Goal: Task Accomplishment & Management: Manage account settings

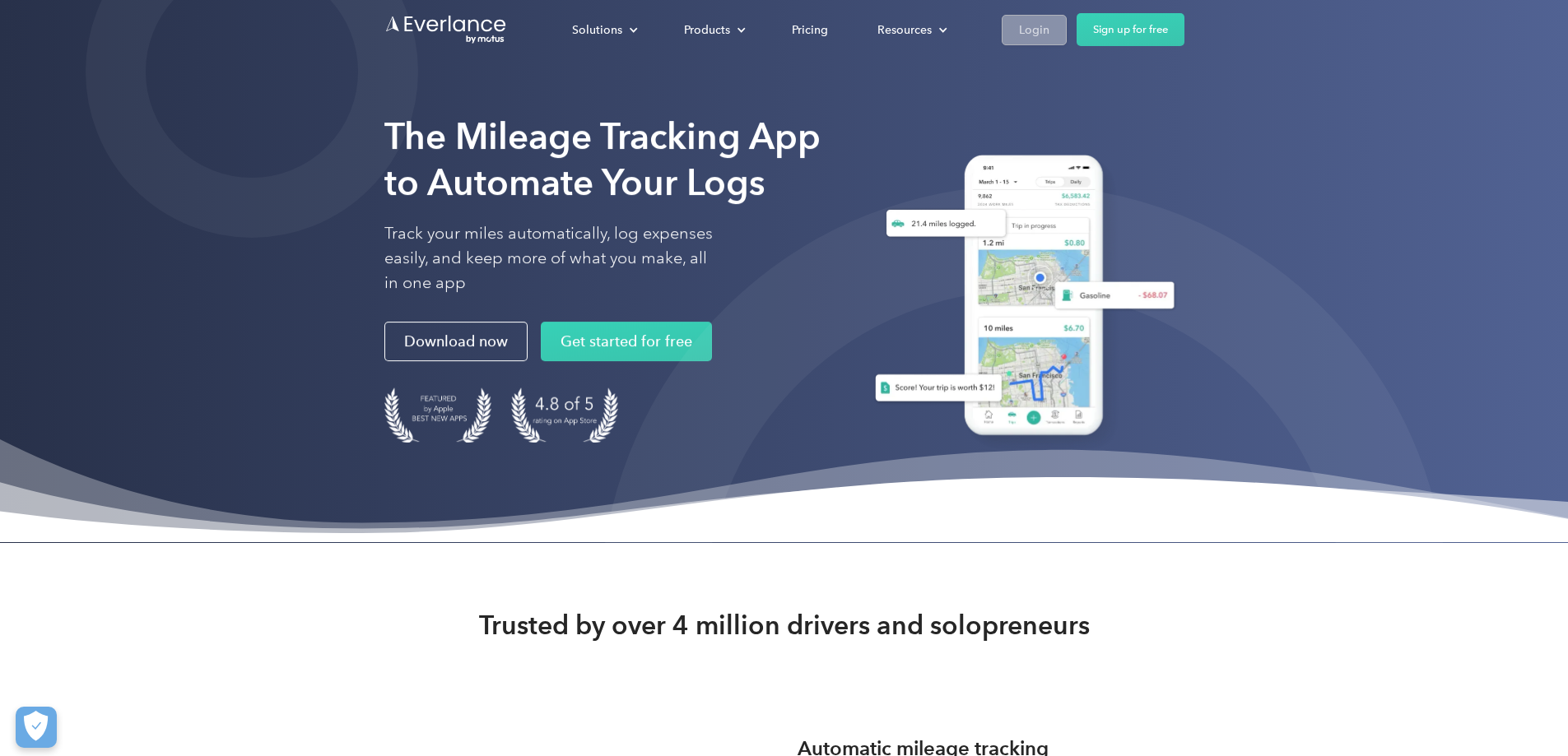
click at [1049, 27] on div "Login" at bounding box center [1034, 30] width 30 height 21
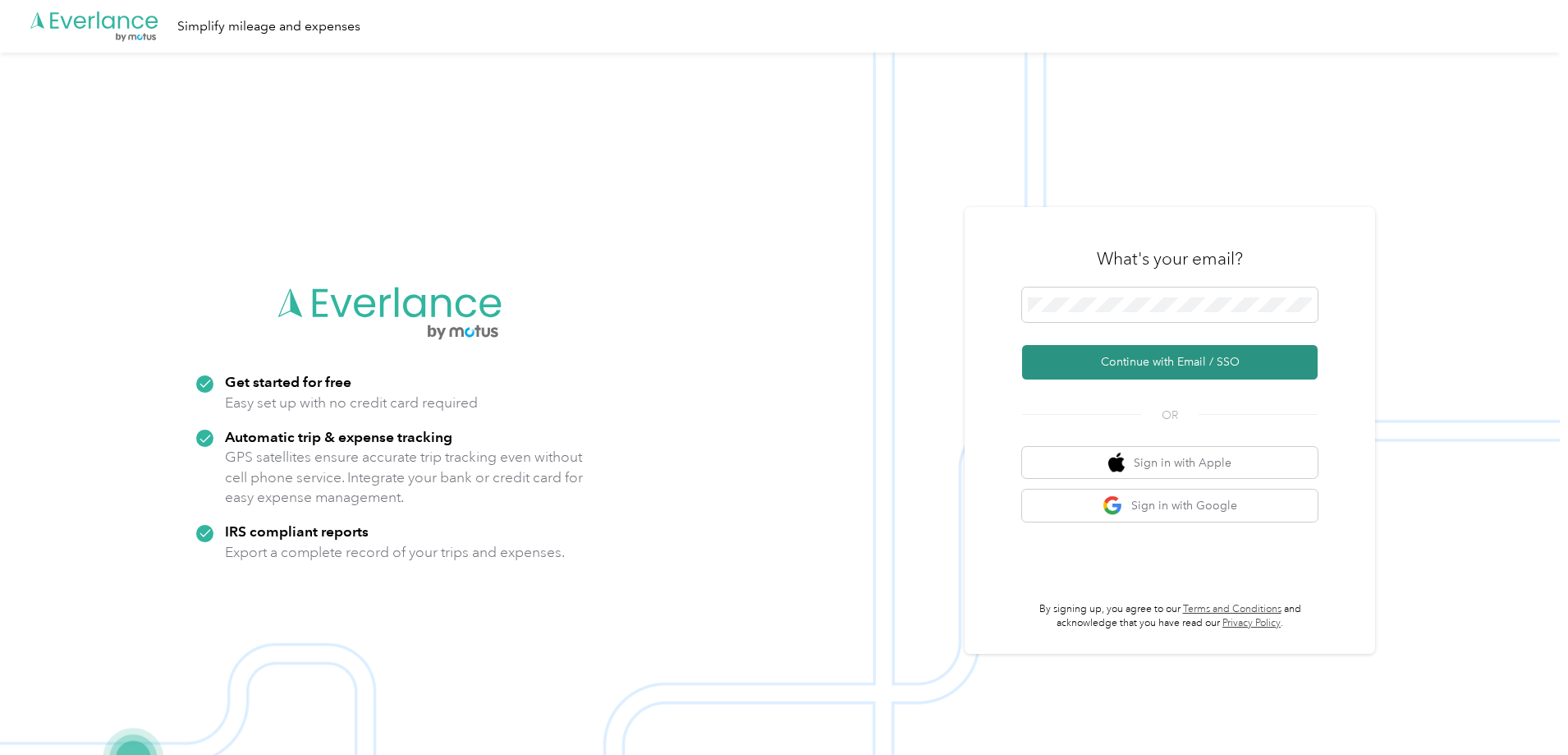
click at [1114, 350] on button "Continue with Email / SSO" at bounding box center [1170, 362] width 296 height 35
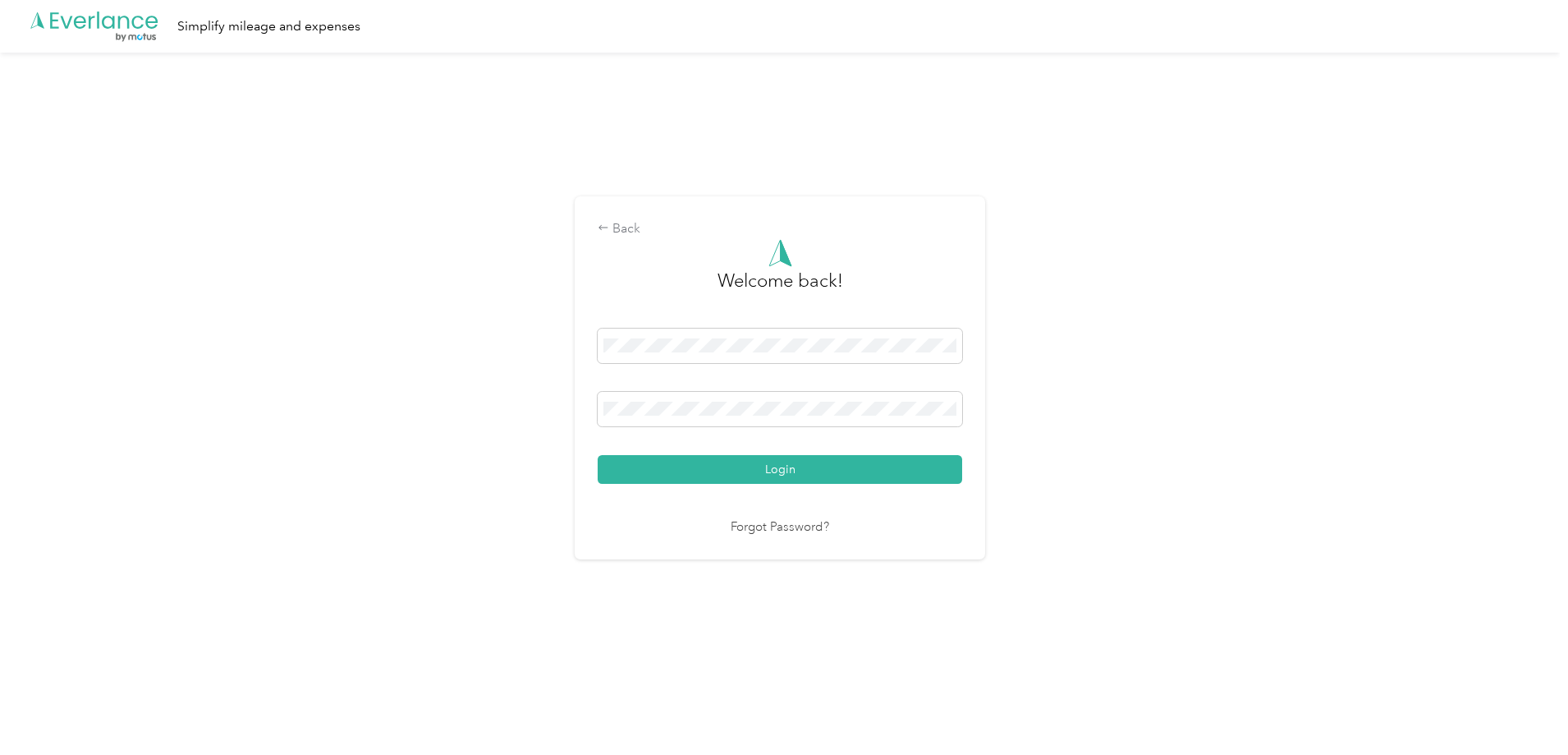
click at [835, 456] on button "Login" at bounding box center [780, 469] width 364 height 29
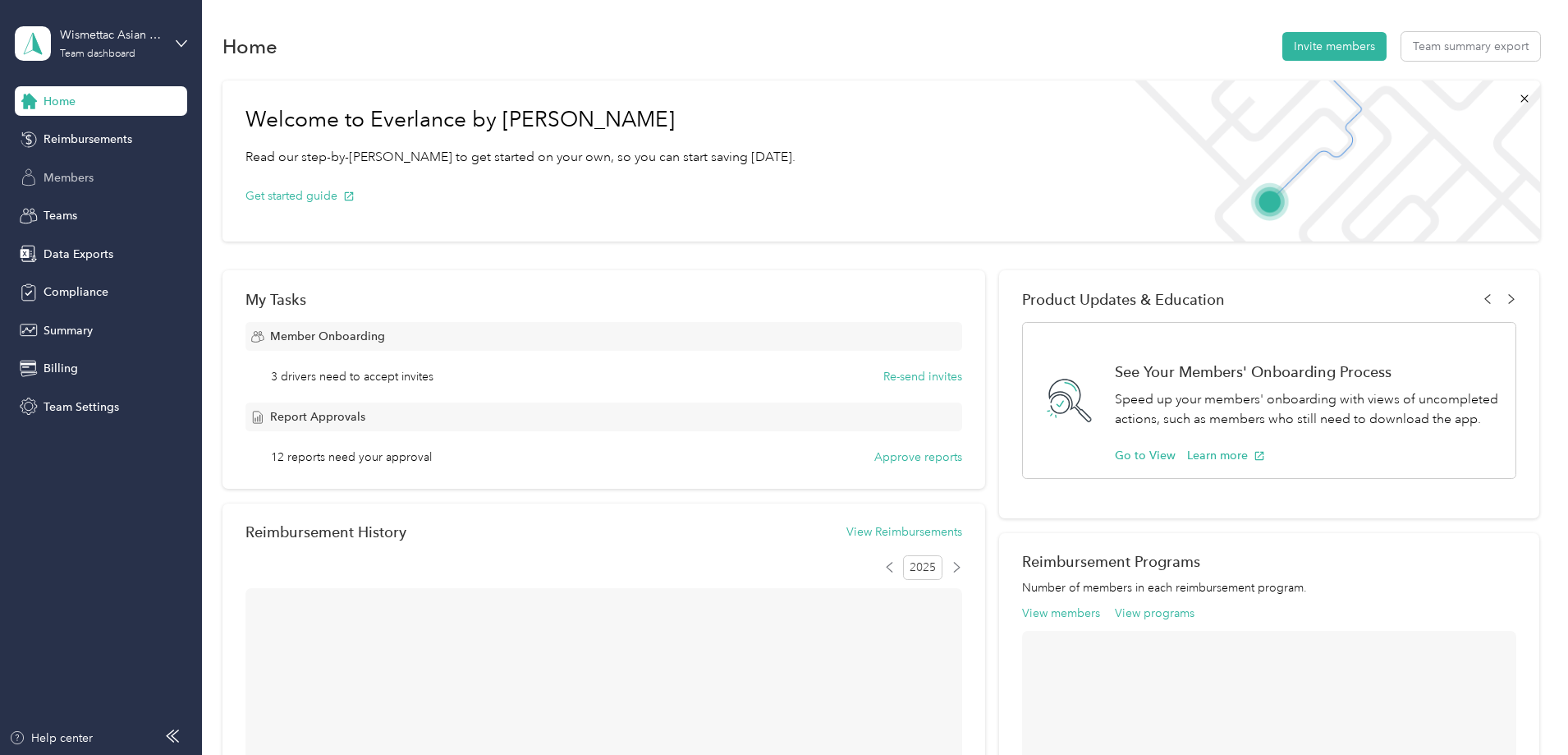
click at [110, 180] on div "Members" at bounding box center [101, 178] width 172 height 30
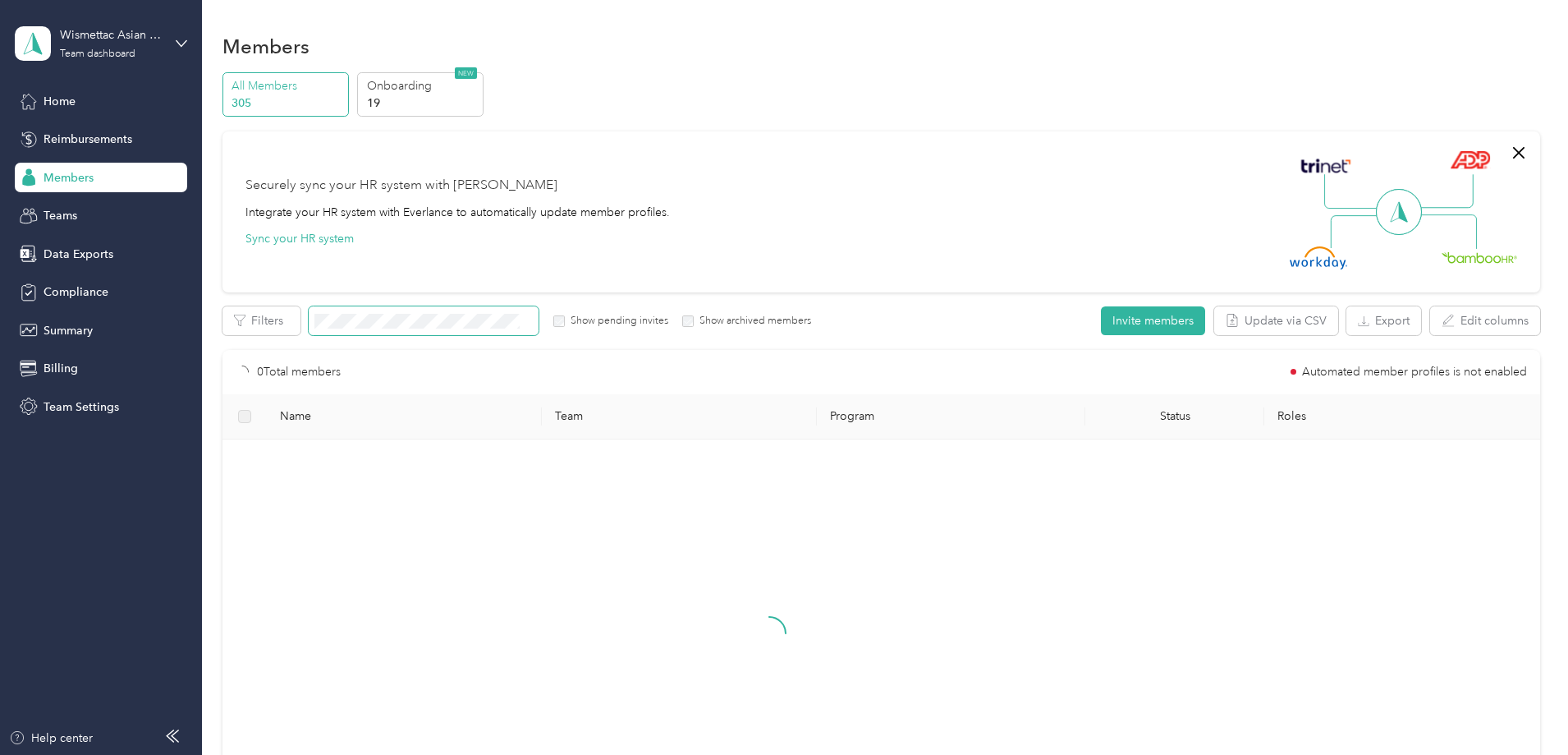
click at [441, 312] on span at bounding box center [424, 320] width 230 height 29
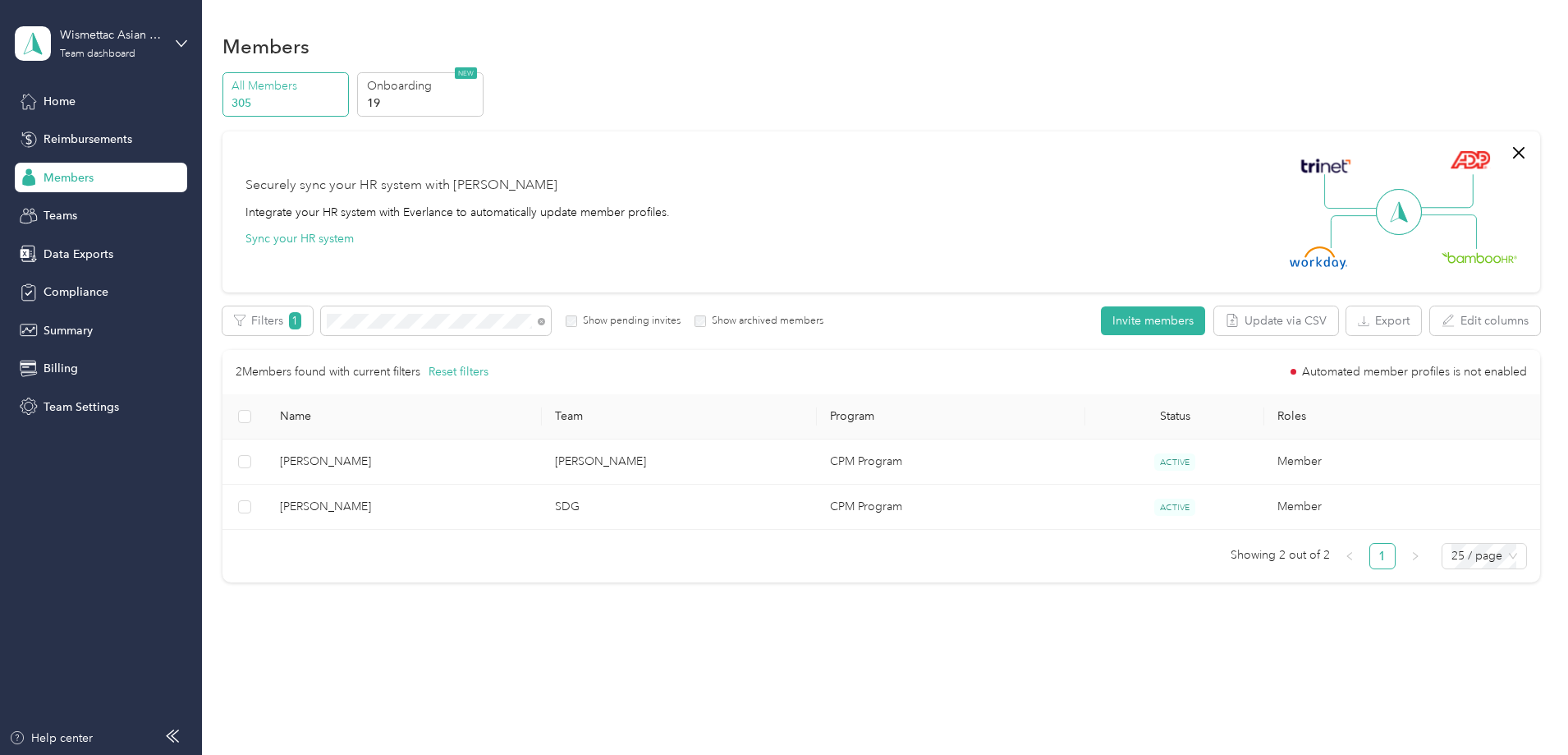
click at [485, 719] on div "Members All Members 305 Onboarding 19 NEW Securely sync your HR system with Eve…" at bounding box center [881, 378] width 1358 height 755
click at [544, 323] on icon at bounding box center [542, 322] width 4 height 4
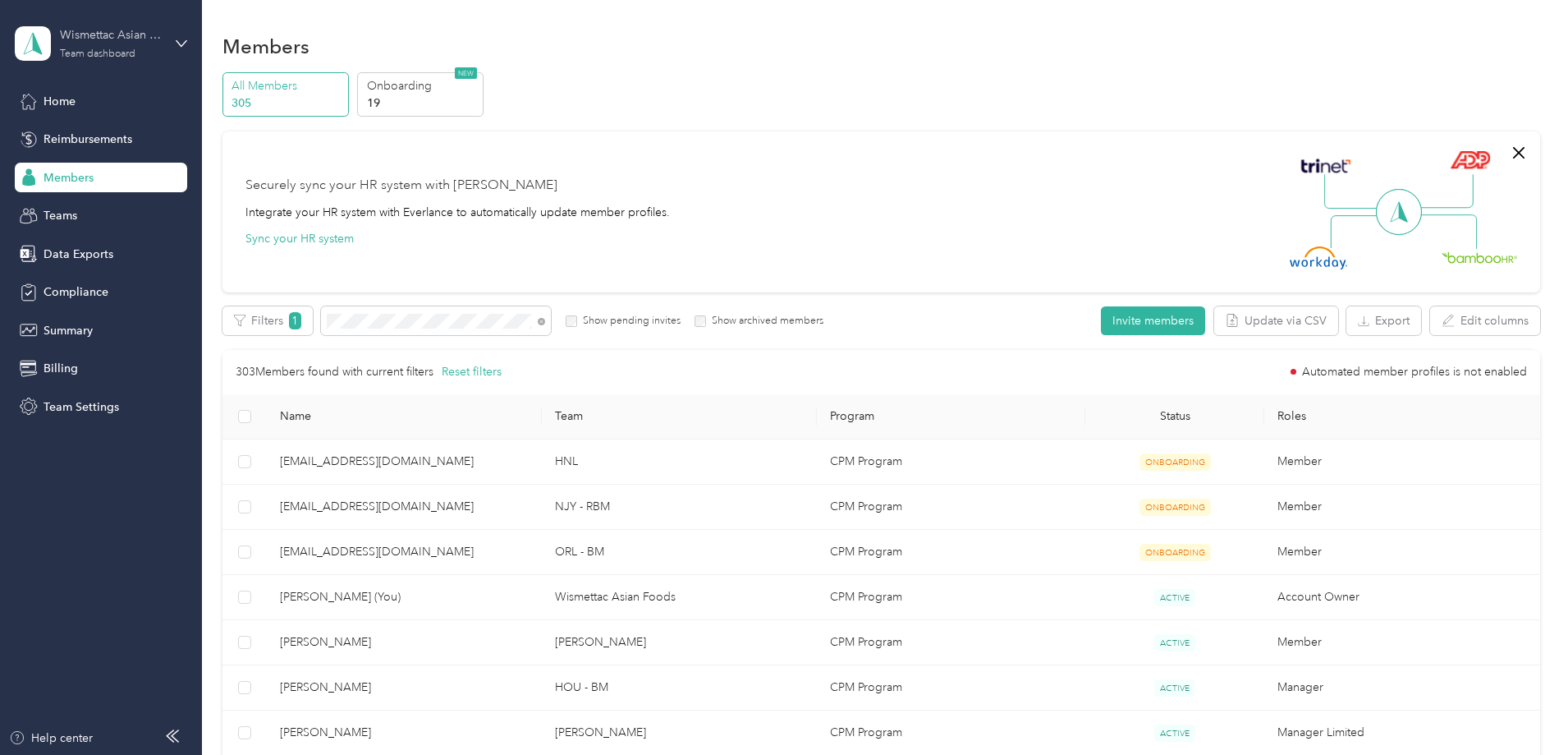
click at [107, 33] on div "Wismettac Asian Foods" at bounding box center [111, 35] width 103 height 17
click at [146, 201] on div "Log out" at bounding box center [234, 210] width 416 height 29
